Goal: Find specific page/section: Find specific page/section

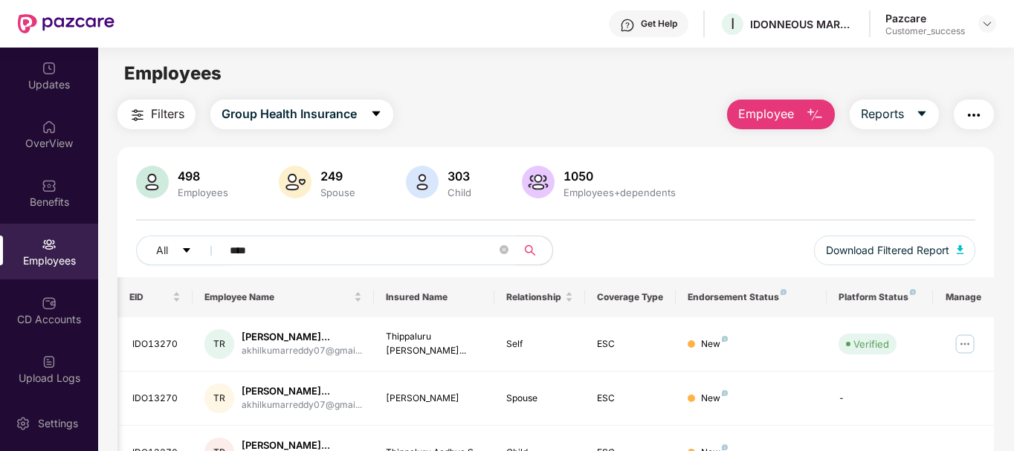
scroll to position [0, 88]
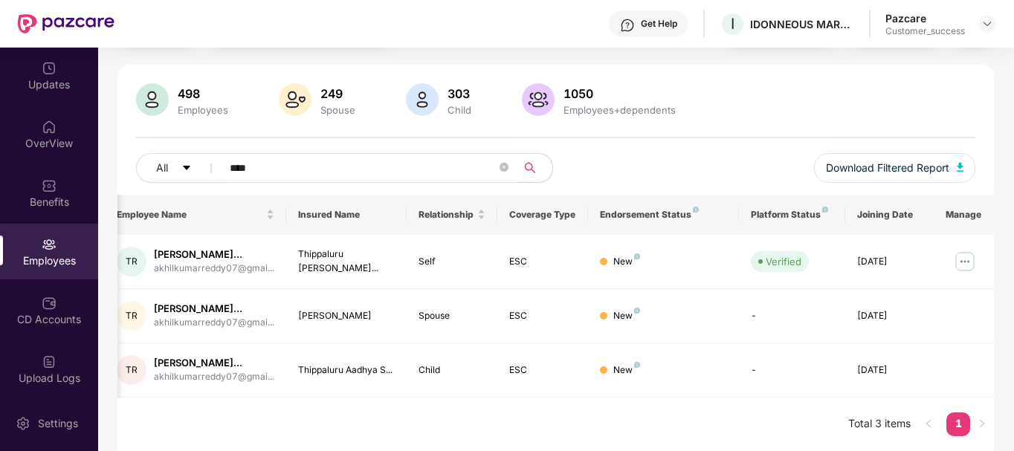
click at [974, 28] on div "Pazcare Customer_success" at bounding box center [940, 24] width 111 height 26
click at [992, 24] on img at bounding box center [987, 24] width 12 height 12
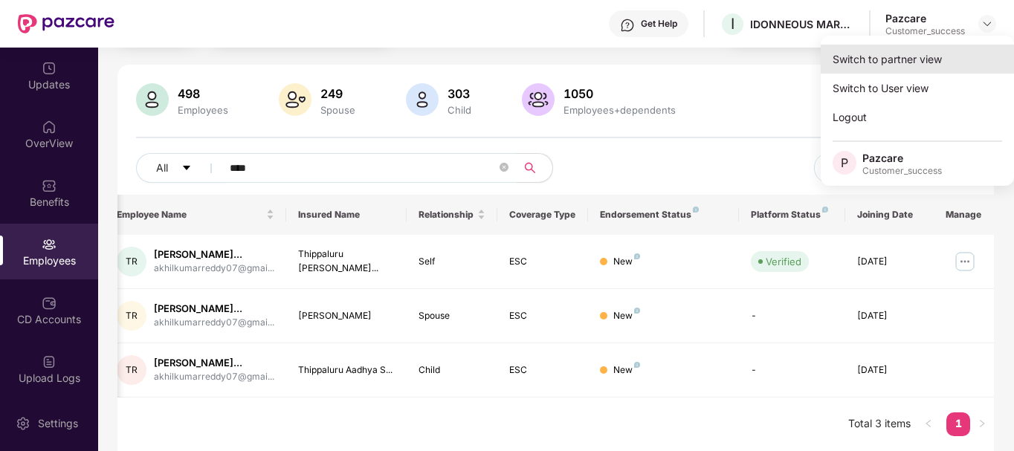
click at [951, 70] on div "Switch to partner view" at bounding box center [916, 59] width 193 height 29
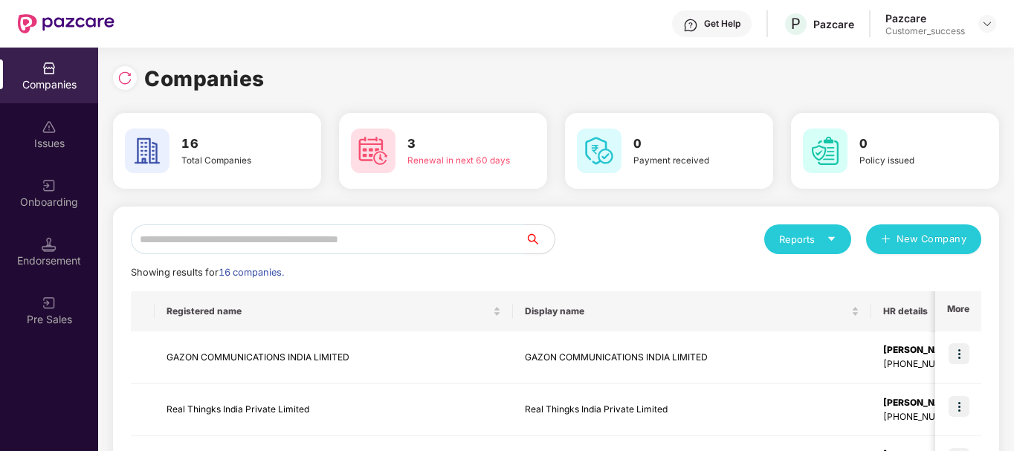
click at [329, 253] on input "text" at bounding box center [328, 239] width 394 height 30
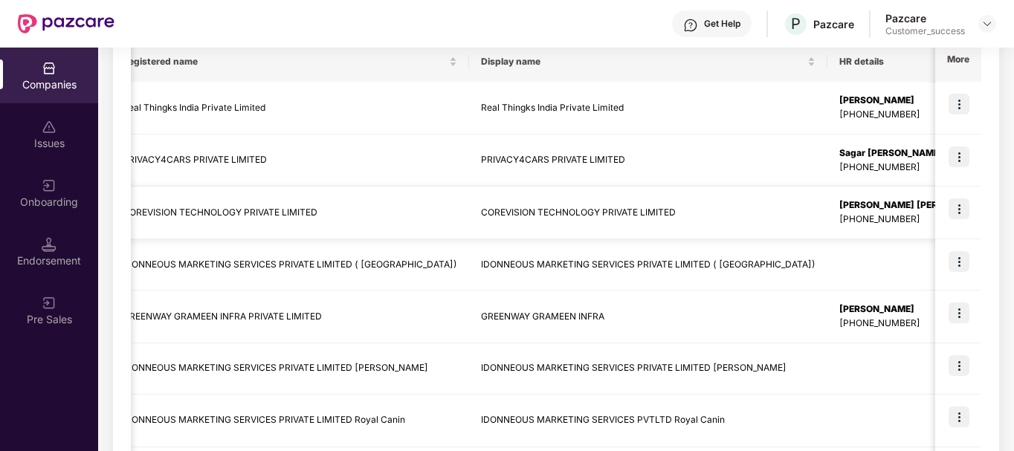
scroll to position [0, 0]
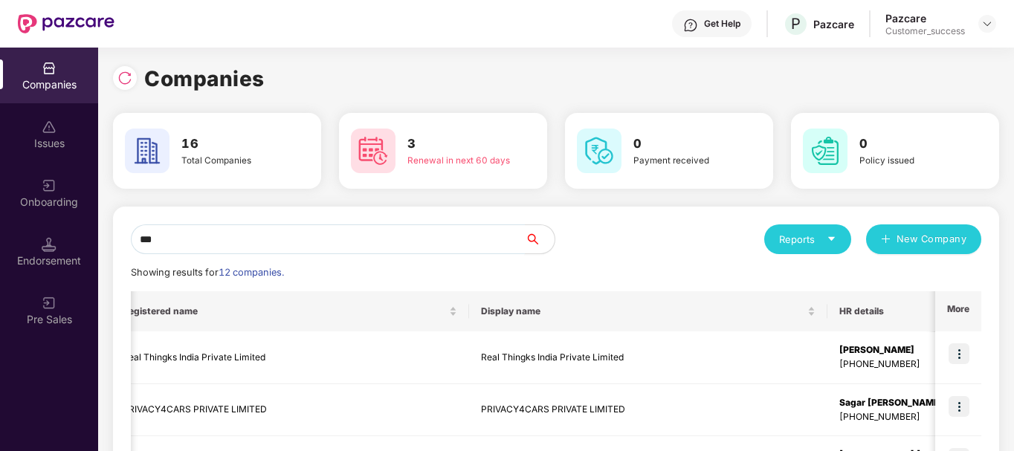
click at [320, 247] on input "***" at bounding box center [328, 239] width 394 height 30
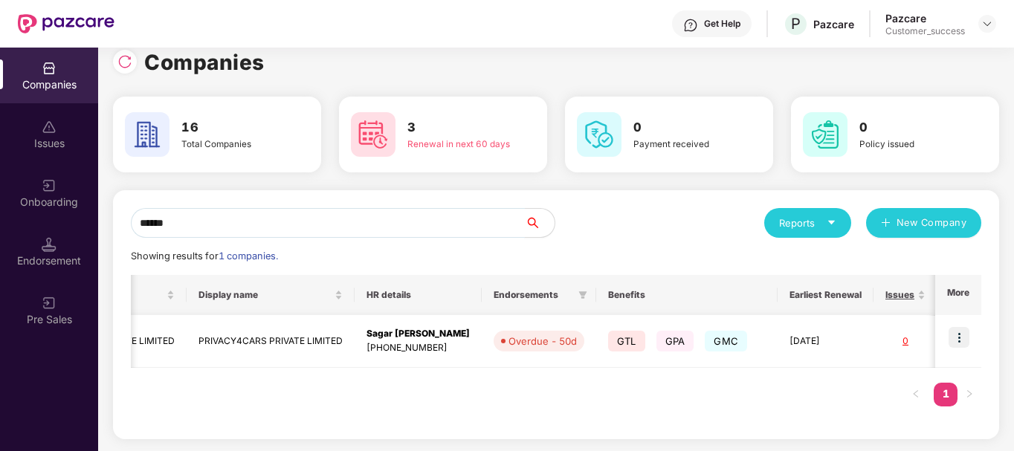
scroll to position [0, 326]
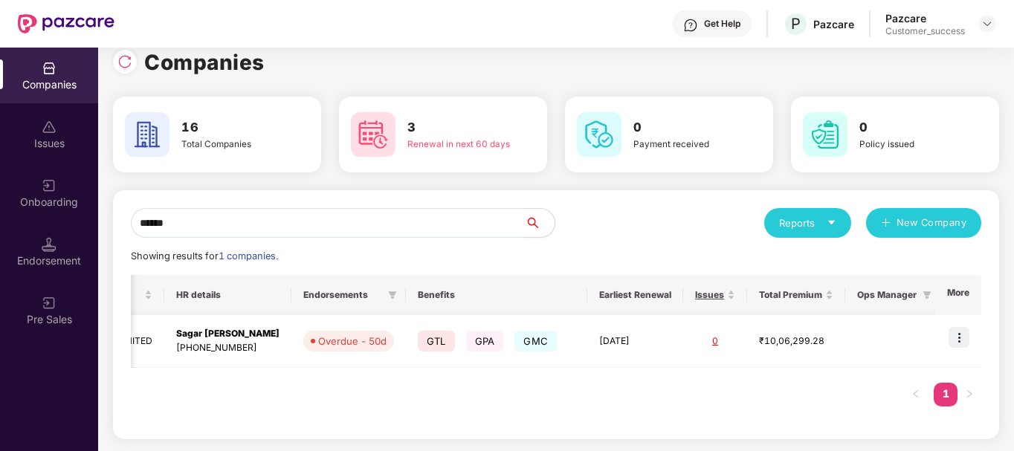
type input "******"
click at [959, 339] on img at bounding box center [958, 337] width 21 height 21
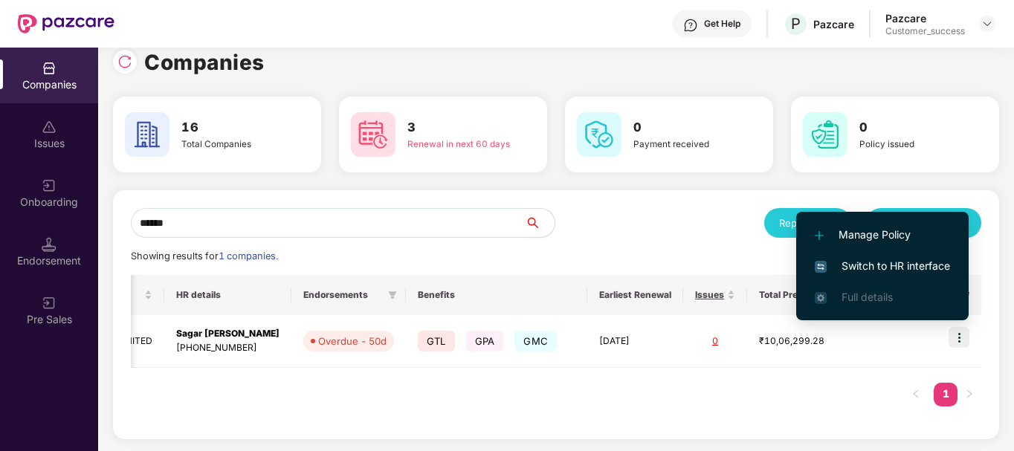
click at [592, 398] on div "Registered name Display name HR details Endorsements Benefits Earliest Renewal …" at bounding box center [556, 348] width 850 height 146
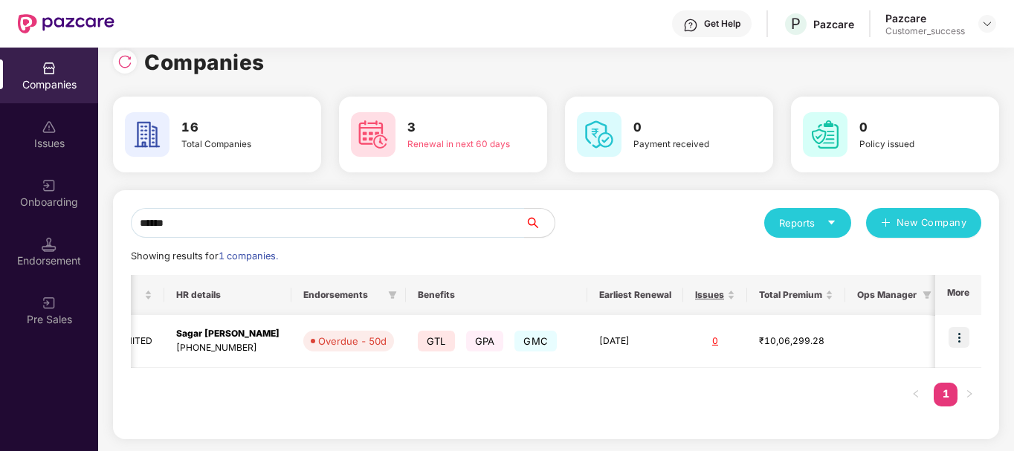
scroll to position [0, 0]
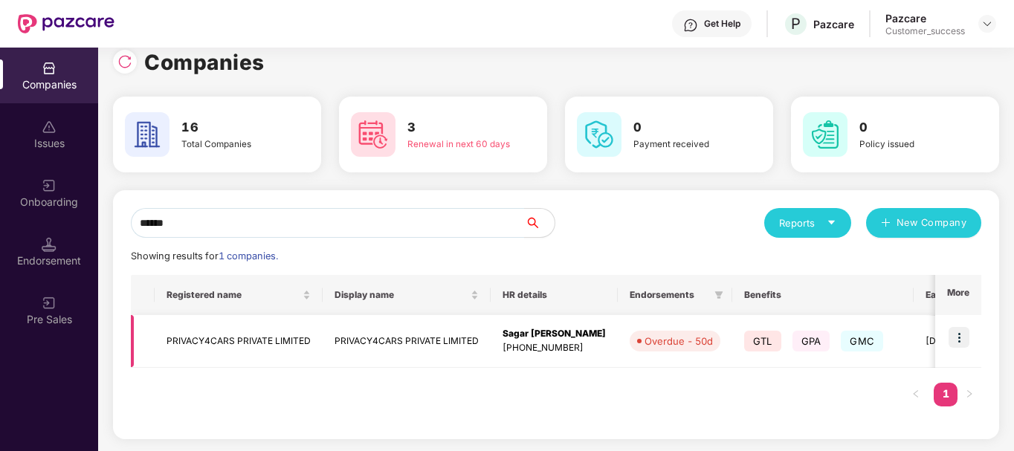
click at [288, 329] on td "PRIVACY4CARS PRIVATE LIMITED" at bounding box center [239, 341] width 168 height 53
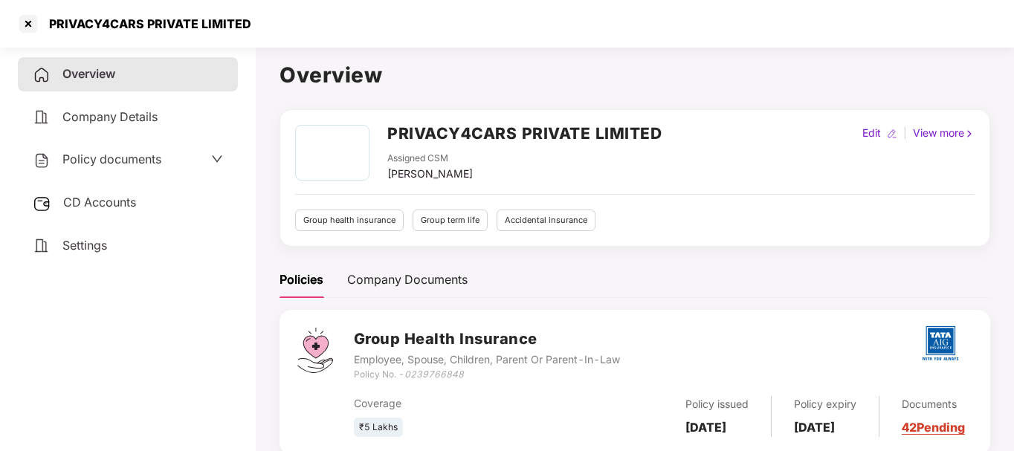
click at [145, 147] on div "Policy documents" at bounding box center [128, 160] width 220 height 34
click at [143, 159] on span "Policy documents" at bounding box center [111, 159] width 99 height 15
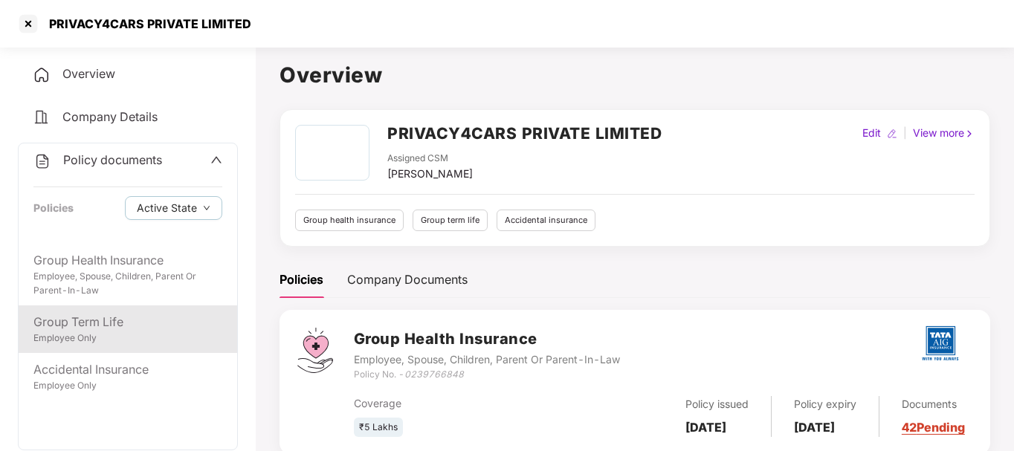
click at [103, 331] on div "Employee Only" at bounding box center [127, 338] width 189 height 14
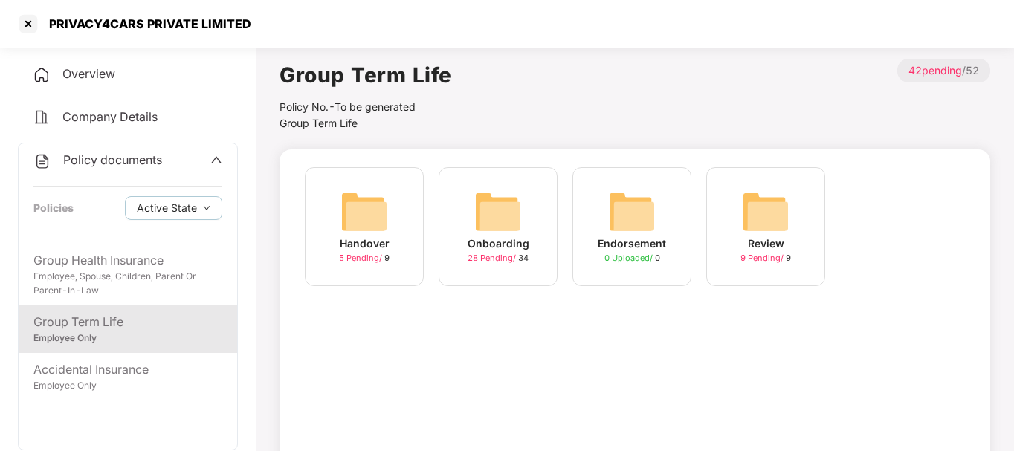
click at [502, 302] on div "Handover 5 Pending / 9 Onboarding 28 Pending / 34 Endorsement 0 Uploaded / 0 Re…" at bounding box center [634, 353] width 711 height 409
click at [516, 238] on div "Onboarding" at bounding box center [498, 244] width 62 height 16
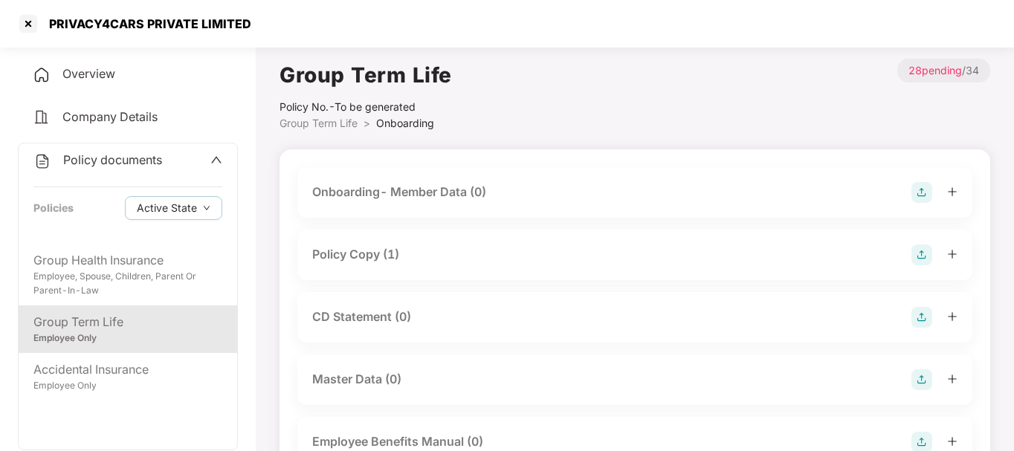
click at [958, 251] on div "Policy Copy (1)" at bounding box center [634, 255] width 675 height 51
click at [954, 251] on icon "plus" at bounding box center [952, 254] width 10 height 10
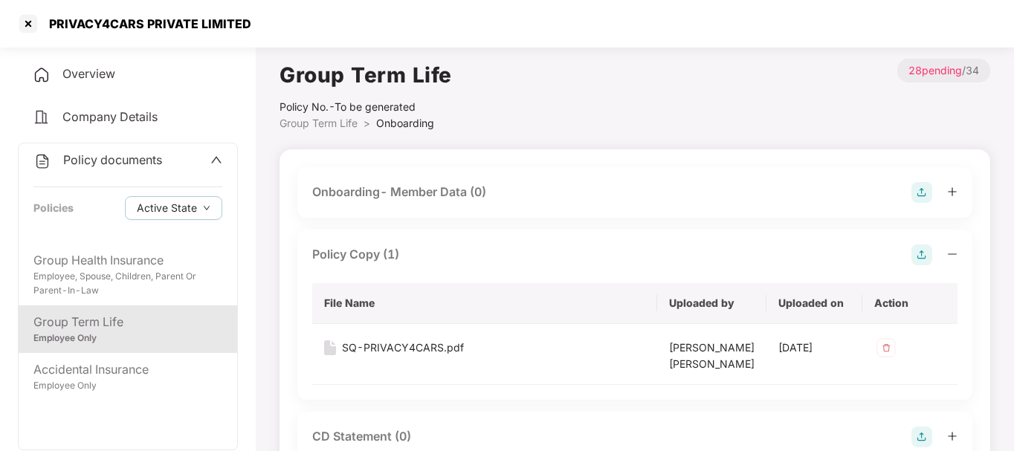
scroll to position [124, 0]
